Goal: Check status: Check status

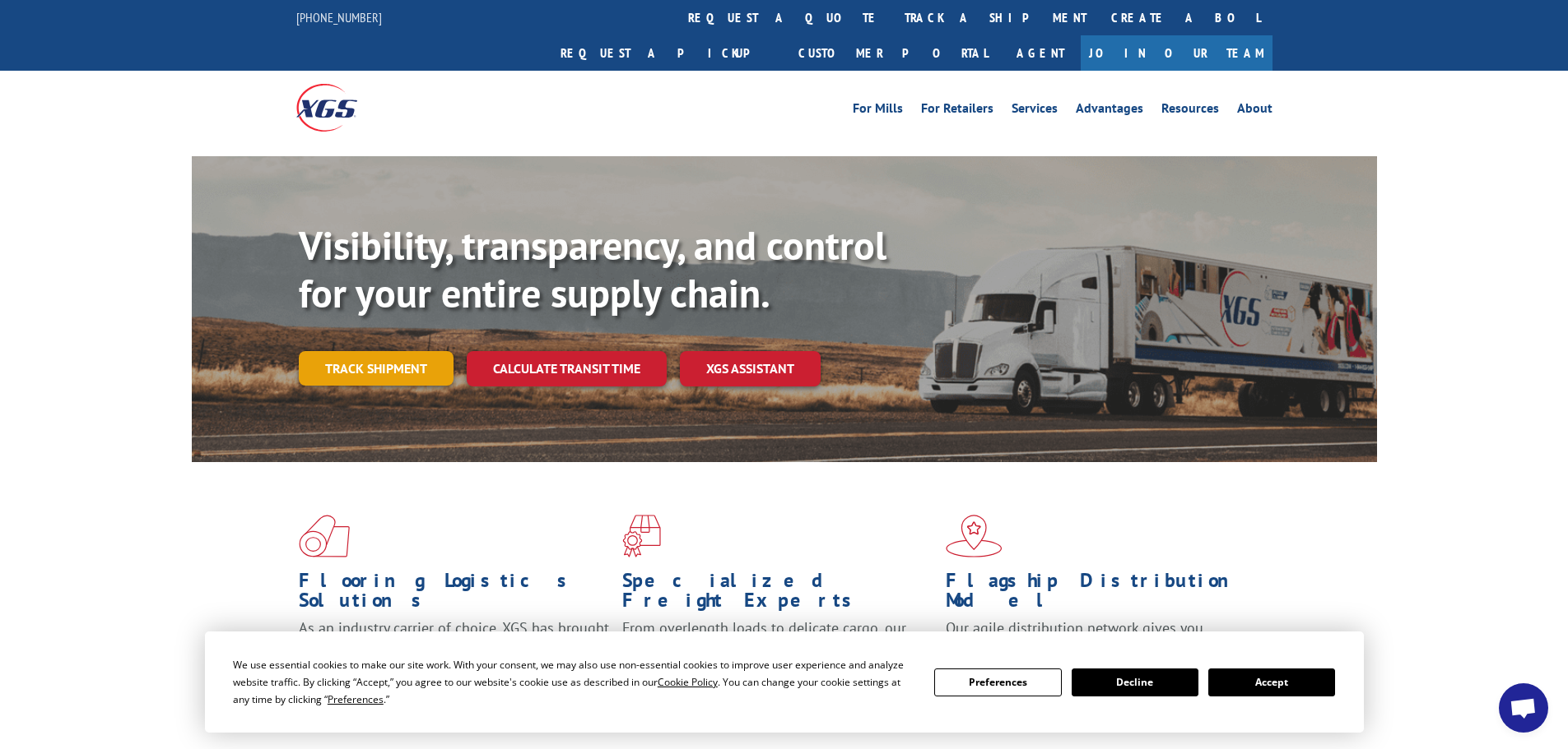
click at [362, 351] on link "Track shipment" at bounding box center [376, 369] width 155 height 35
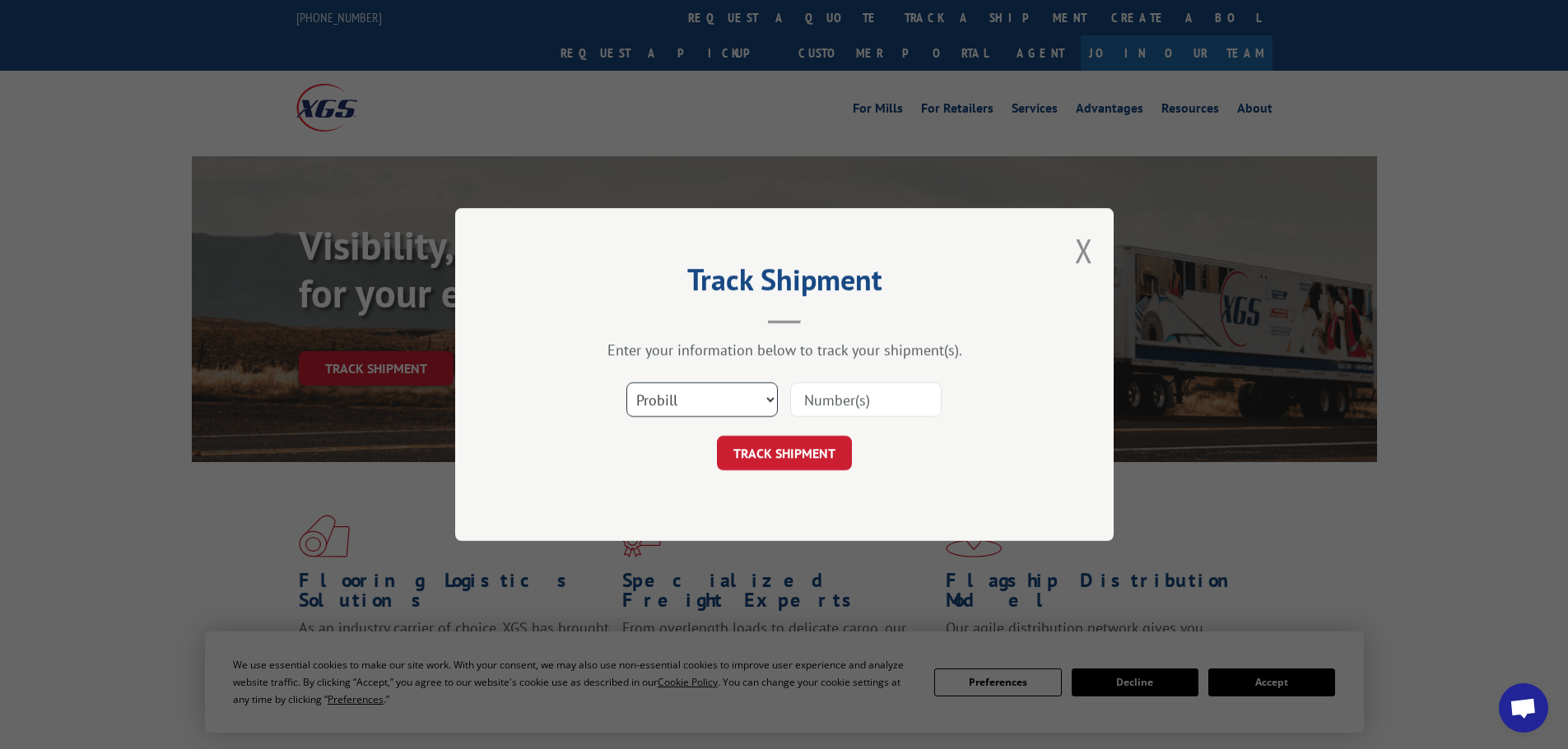
click at [682, 391] on select "Select category... Probill BOL PO" at bounding box center [702, 400] width 152 height 35
select select "bol"
click at [626, 382] on select "Select category... Probill BOL PO" at bounding box center [702, 400] width 152 height 35
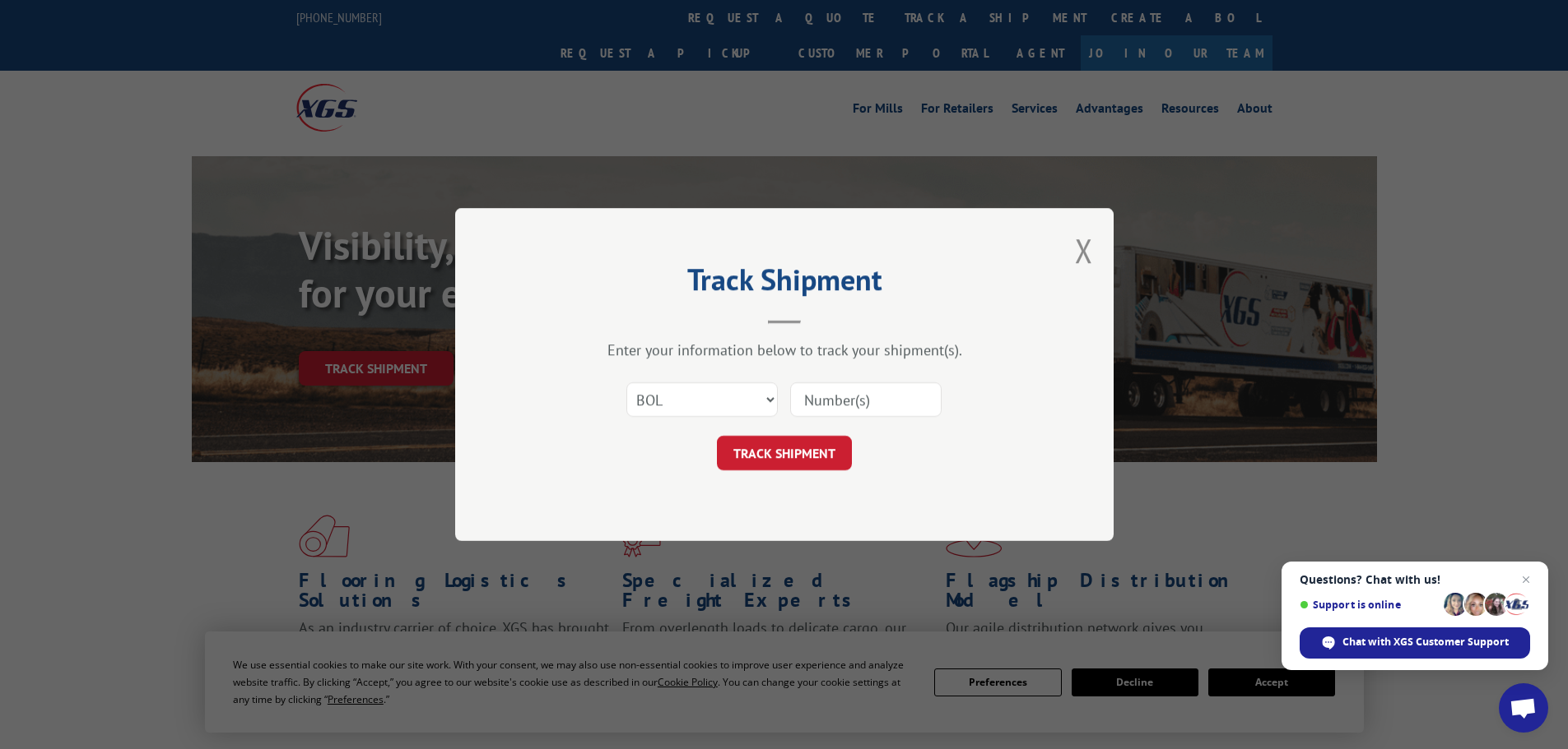
click at [854, 391] on input at bounding box center [866, 400] width 152 height 35
paste input "7081870"
type input "7081870"
click at [810, 456] on button "TRACK SHIPMENT" at bounding box center [784, 453] width 135 height 35
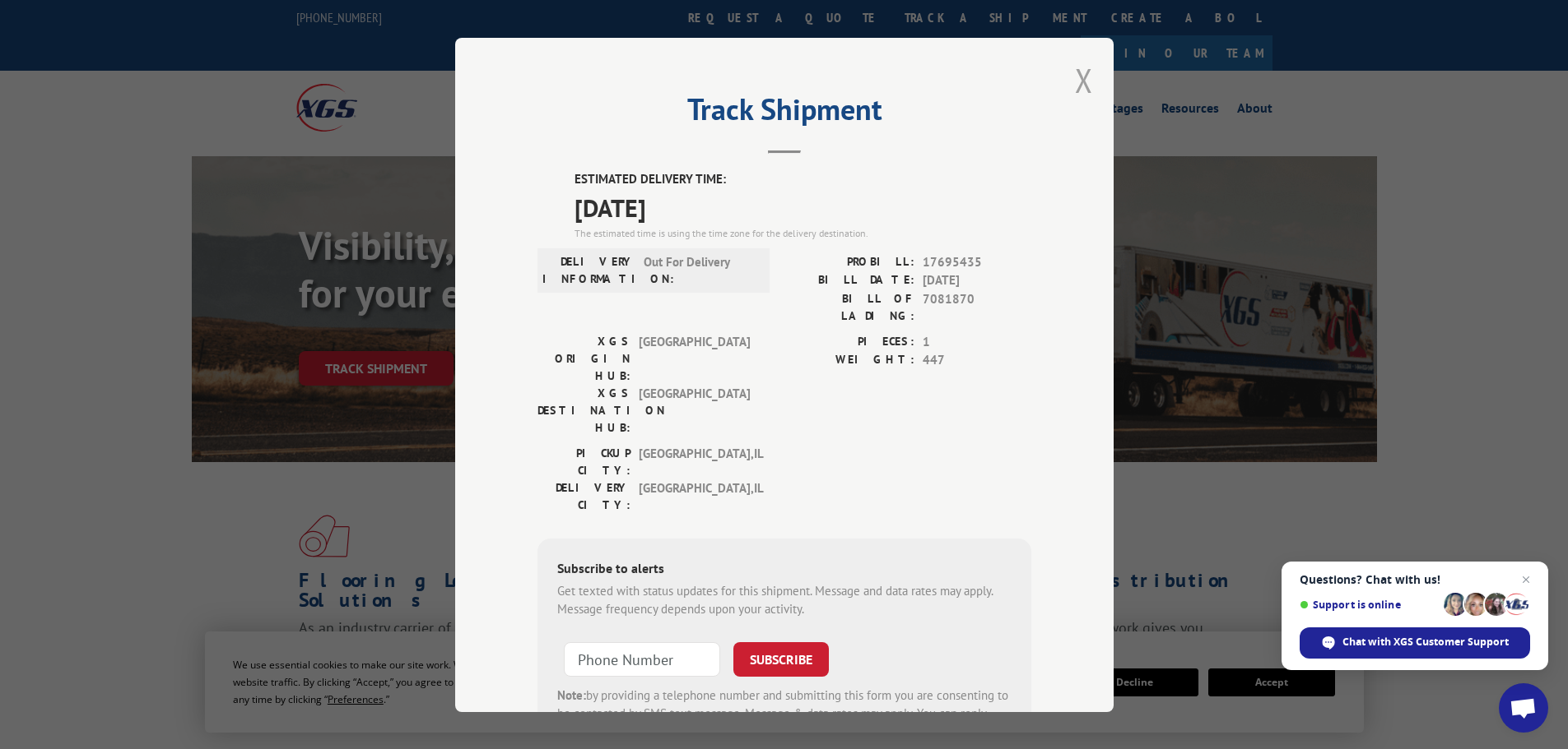
click at [1083, 80] on button "Close modal" at bounding box center [1084, 80] width 18 height 44
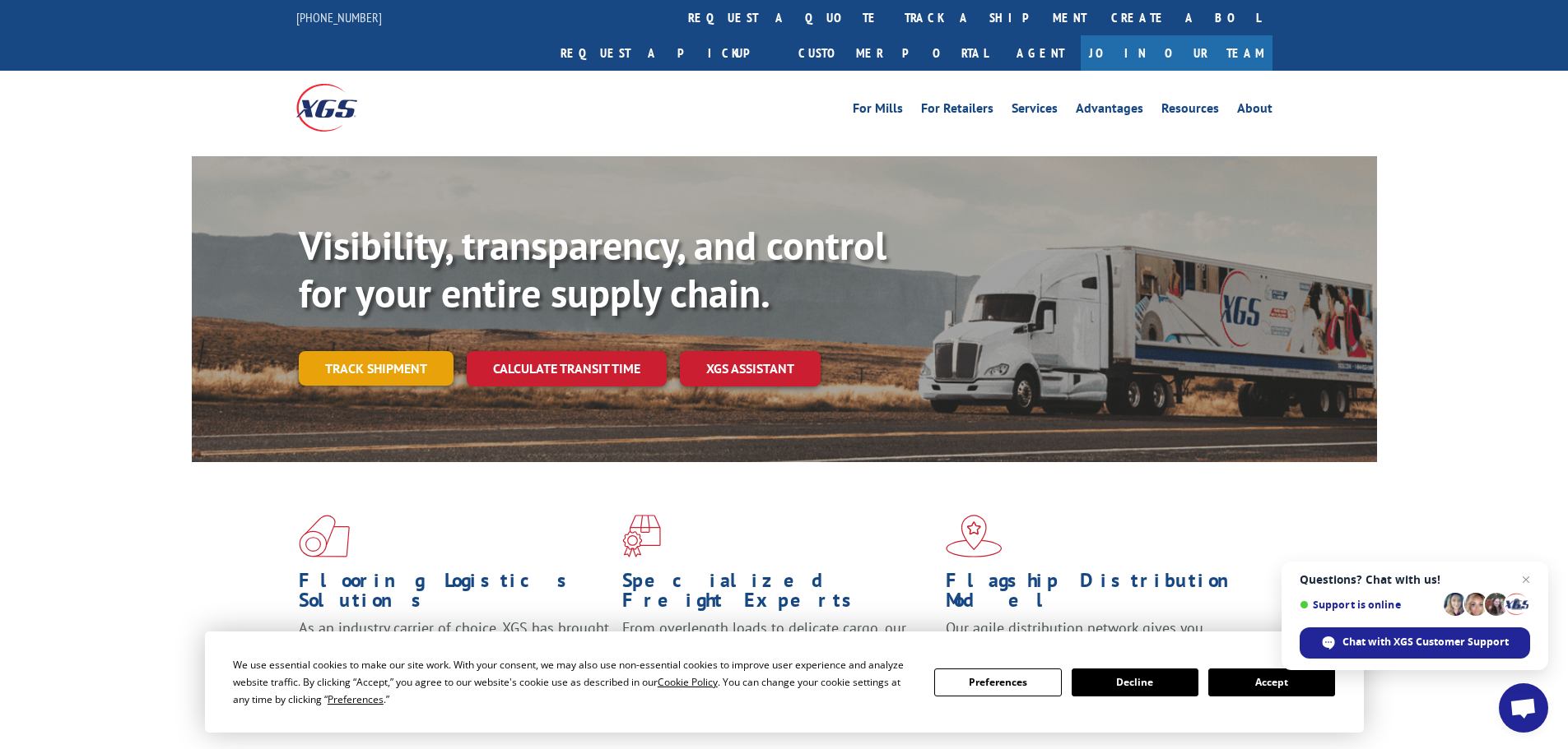
click at [377, 351] on link "Track shipment" at bounding box center [376, 369] width 155 height 35
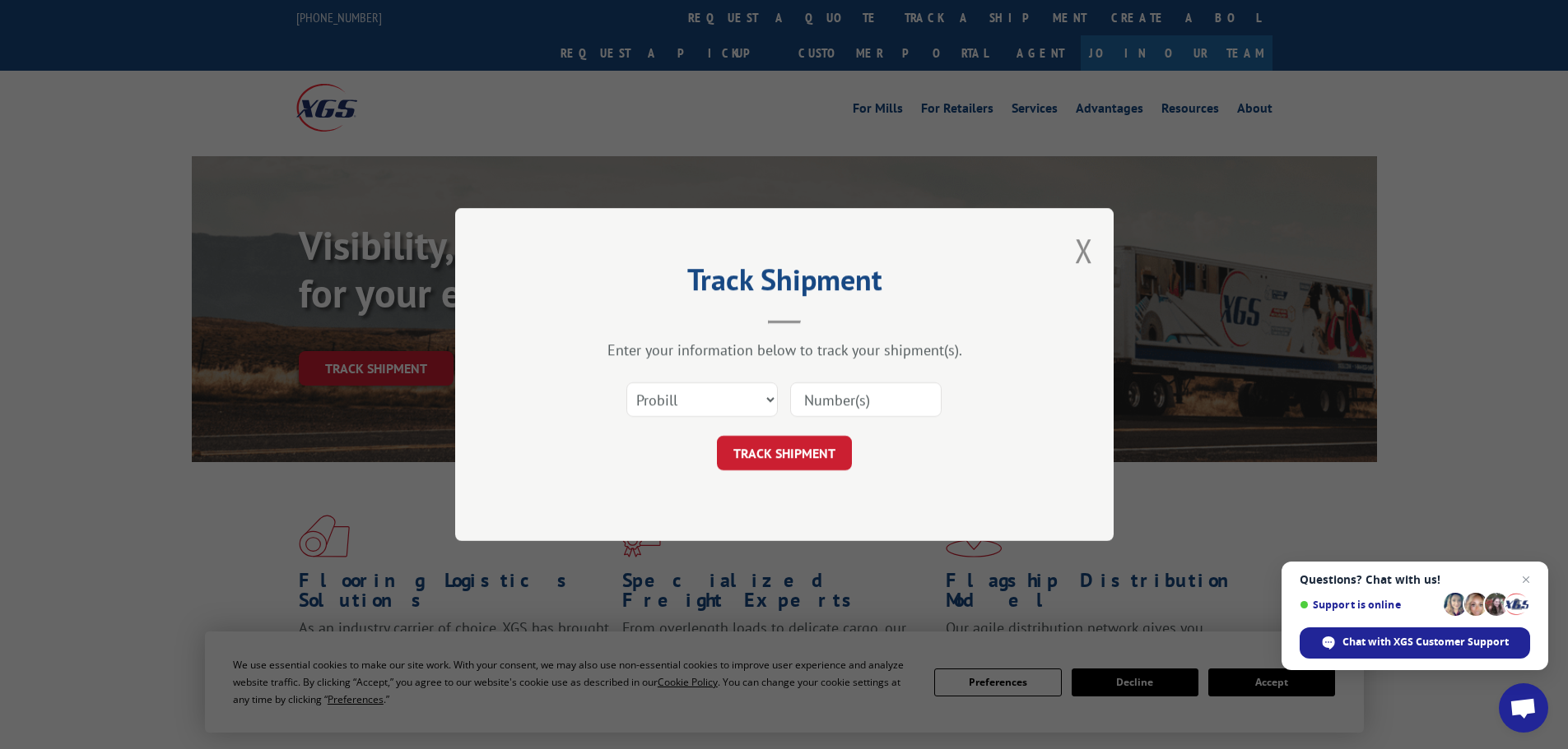
click at [719, 374] on div "Select category... Probill BOL PO" at bounding box center [784, 400] width 494 height 55
click at [717, 394] on select "Select category... Probill BOL PO" at bounding box center [702, 400] width 152 height 35
select select "bol"
click at [626, 382] on select "Select category... Probill BOL PO" at bounding box center [702, 400] width 152 height 35
click at [835, 401] on input at bounding box center [866, 400] width 152 height 35
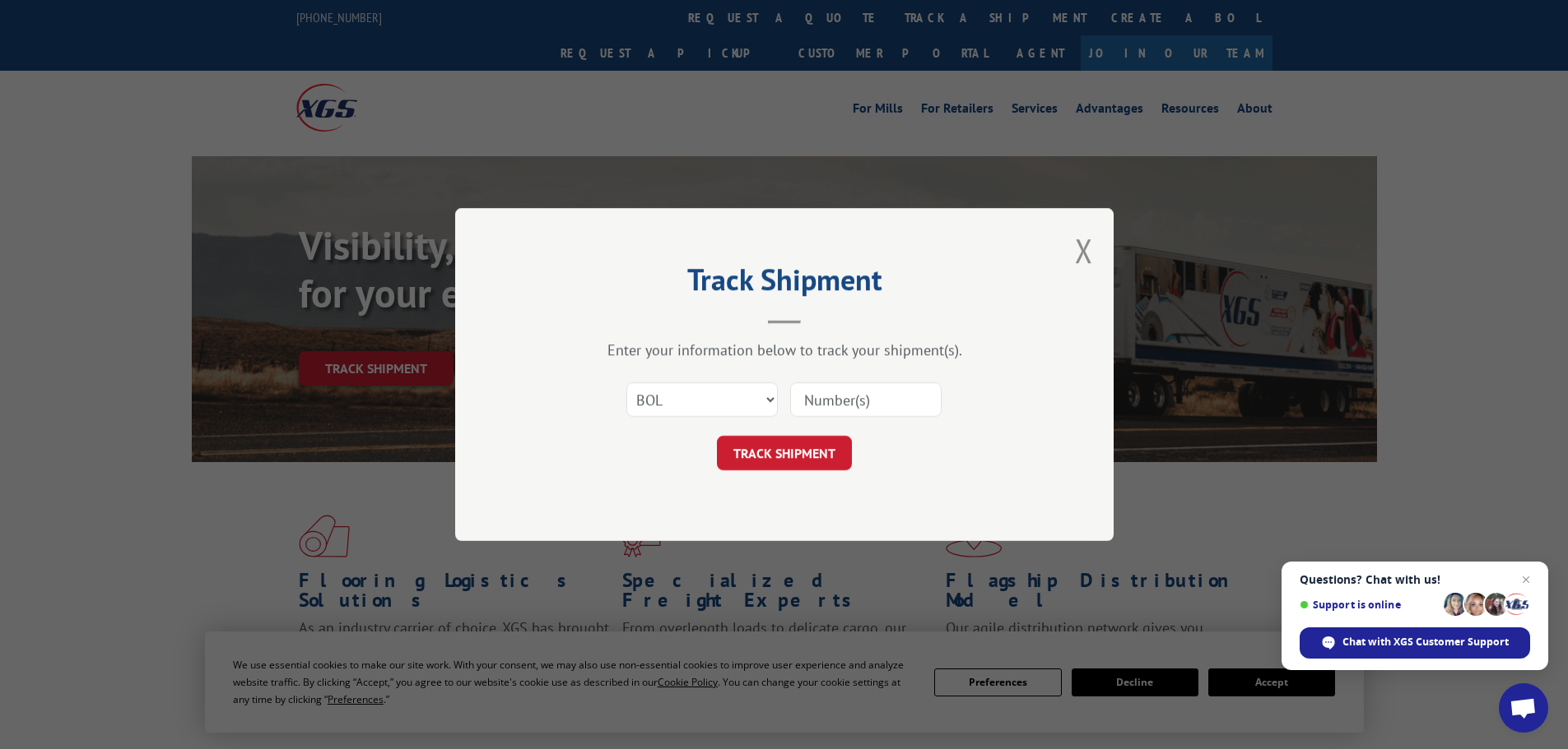
paste input "7083366"
type input "7083366"
drag, startPoint x: 776, startPoint y: 475, endPoint x: 809, endPoint y: 441, distance: 47.4
click at [779, 473] on div "Track Shipment Enter your information below to track your shipment(s). Select c…" at bounding box center [784, 374] width 658 height 333
click at [821, 429] on form "Select category... Probill BOL PO 7083366 TRACK SHIPMENT" at bounding box center [784, 421] width 494 height 98
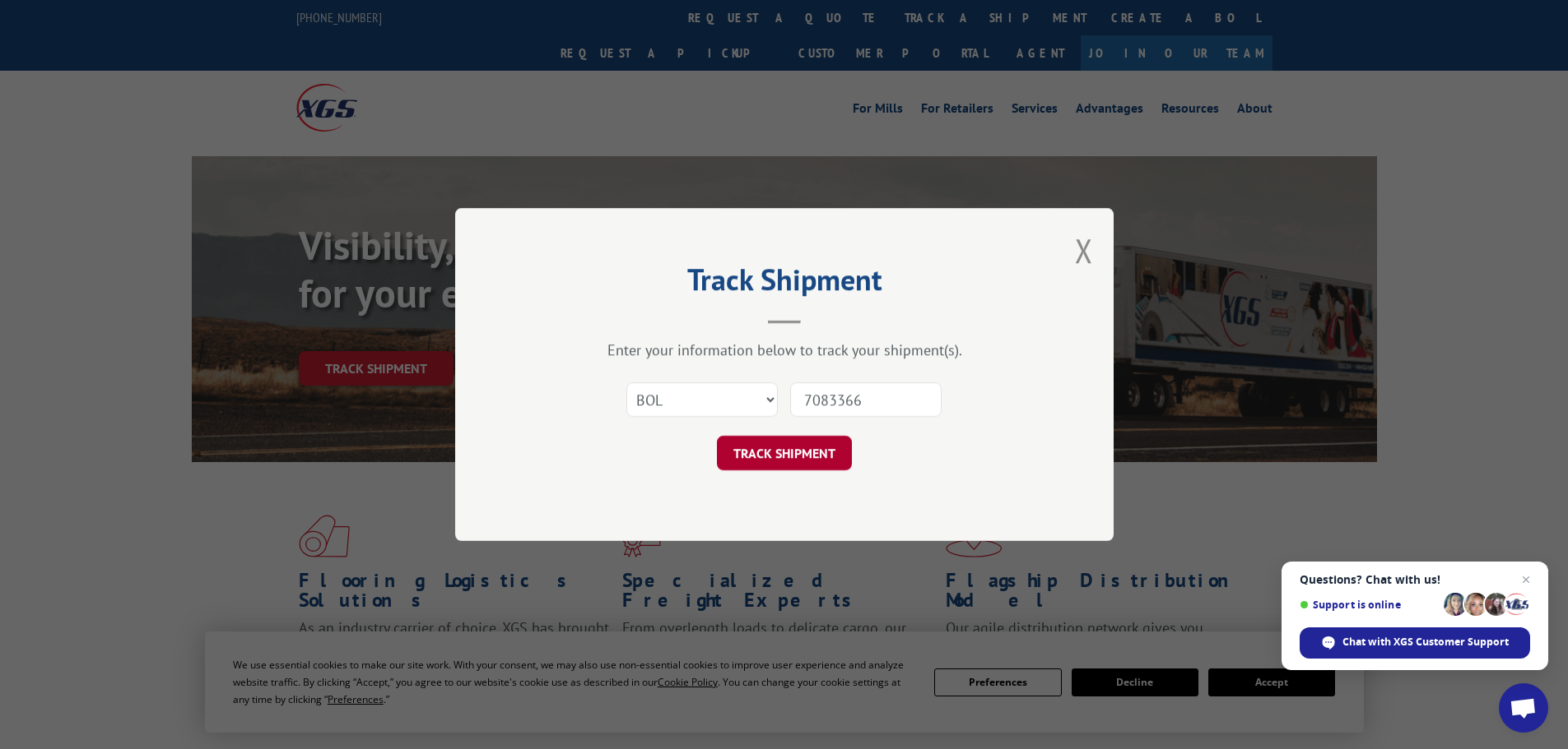
click at [818, 445] on button "TRACK SHIPMENT" at bounding box center [784, 453] width 135 height 35
